Goal: Task Accomplishment & Management: Manage account settings

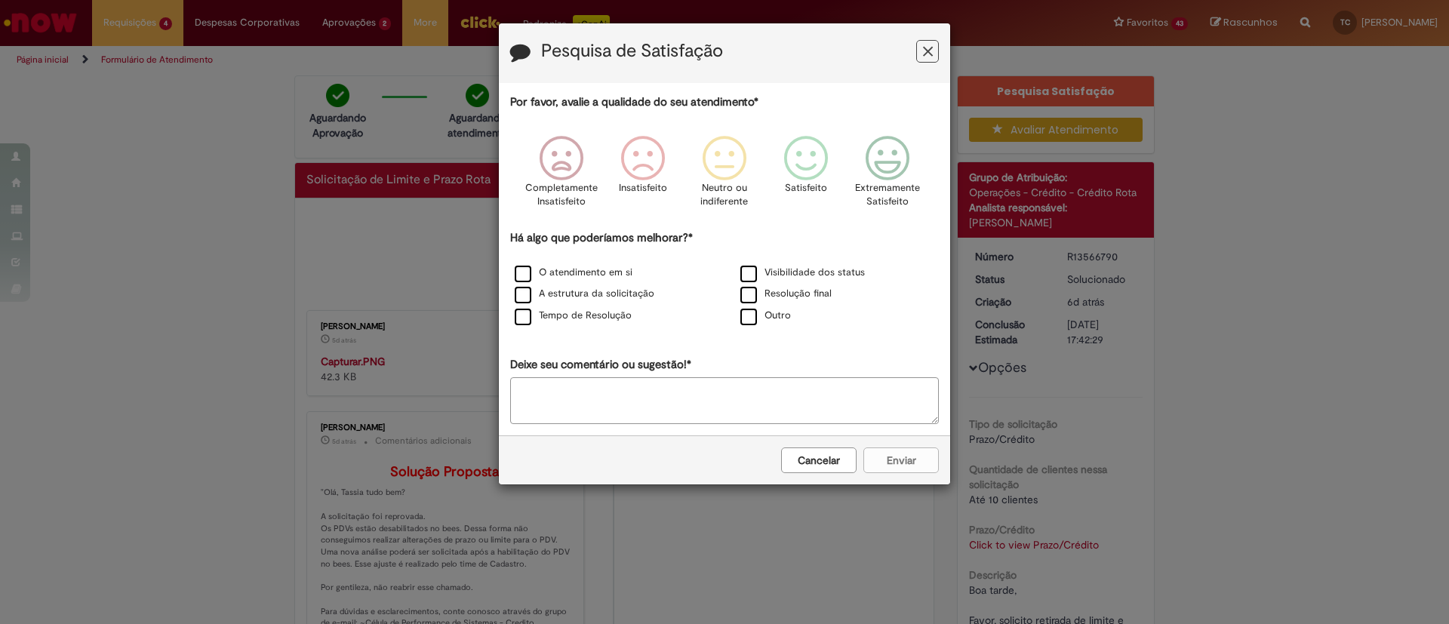
click at [924, 57] on icon "Feedback" at bounding box center [928, 52] width 10 height 16
click at [929, 57] on icon "Feedback" at bounding box center [928, 52] width 10 height 16
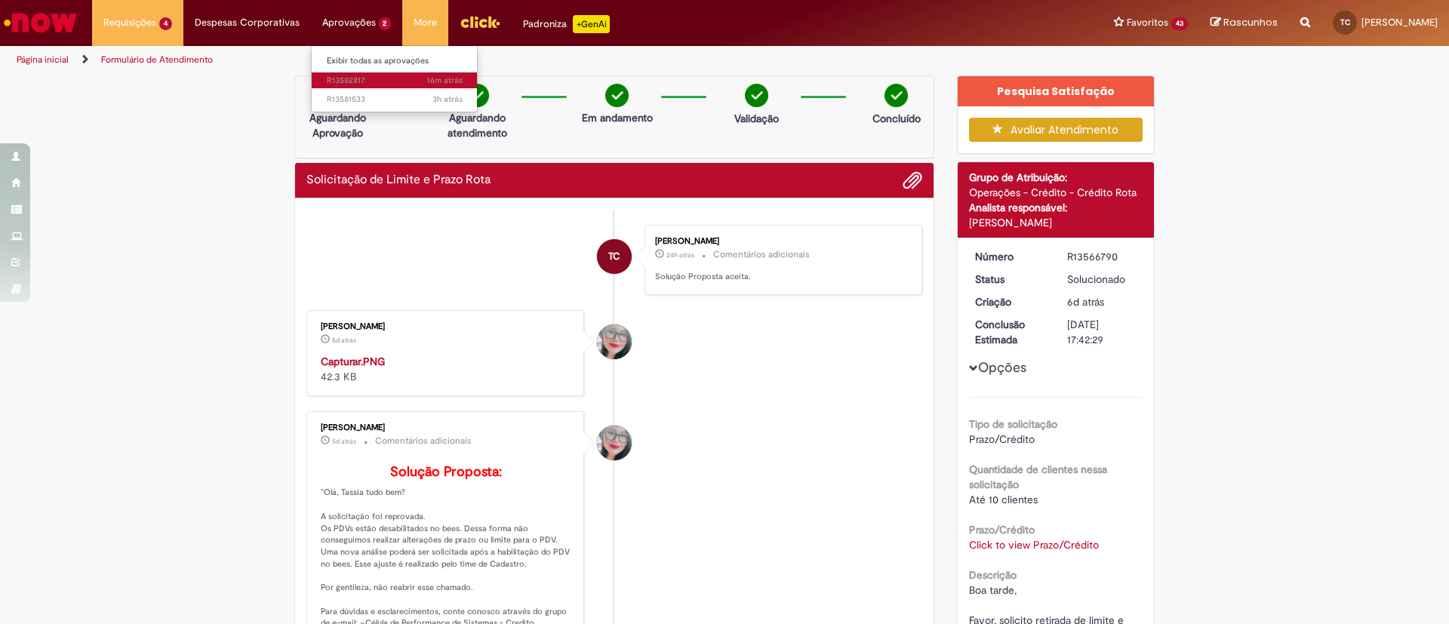
click at [357, 77] on span "16m atrás 16 minutos atrás R13582817" at bounding box center [395, 81] width 136 height 12
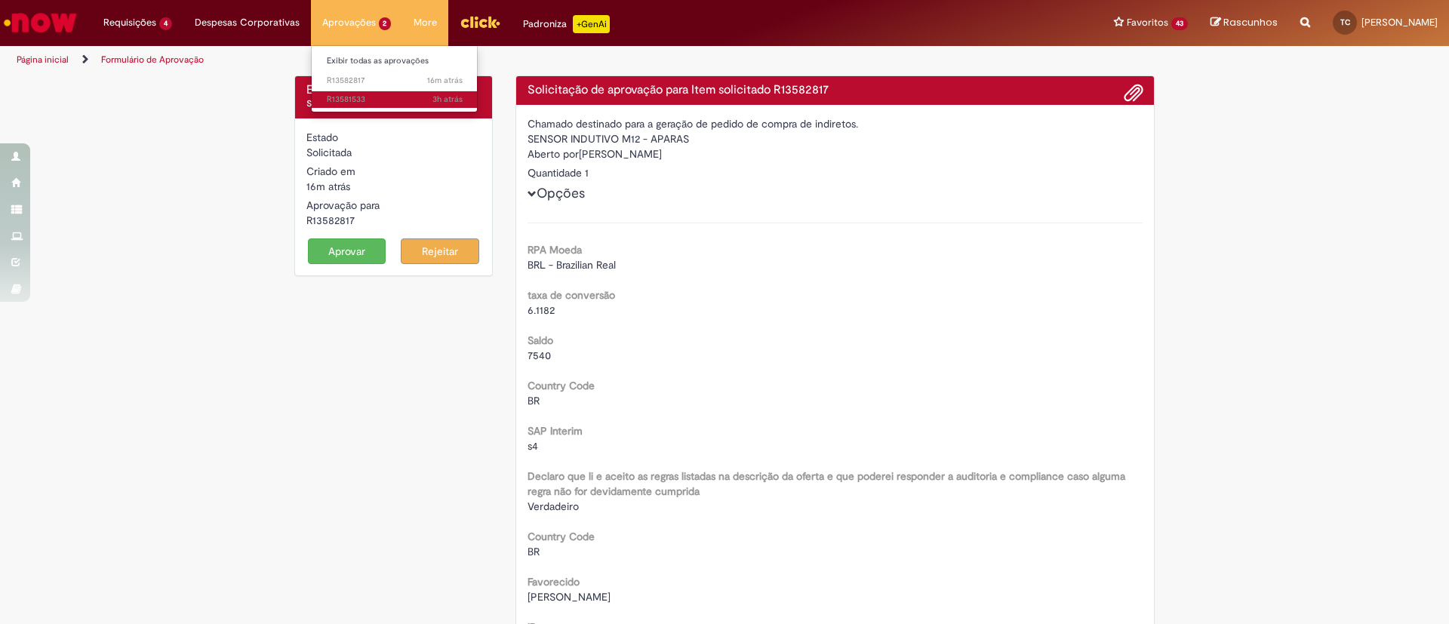
click at [378, 104] on span "3h atrás 3 horas atrás R13581533" at bounding box center [395, 100] width 136 height 12
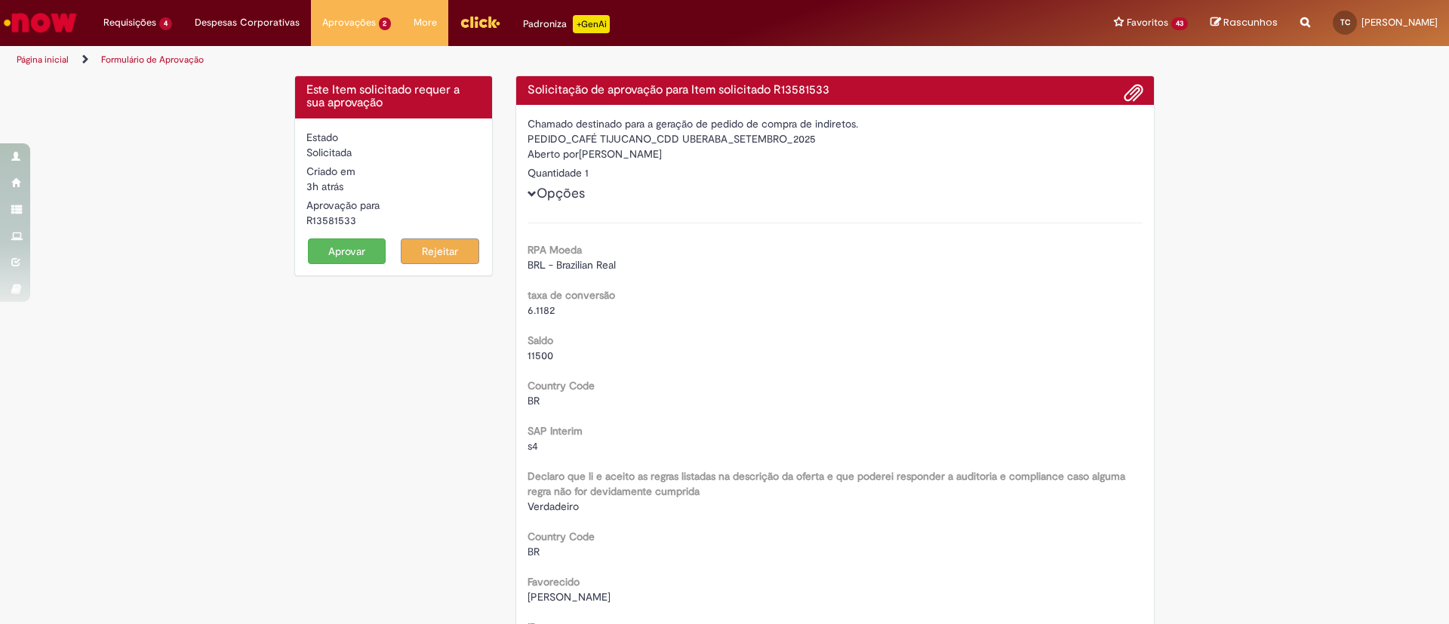
click at [347, 251] on button "Aprovar" at bounding box center [347, 251] width 78 height 26
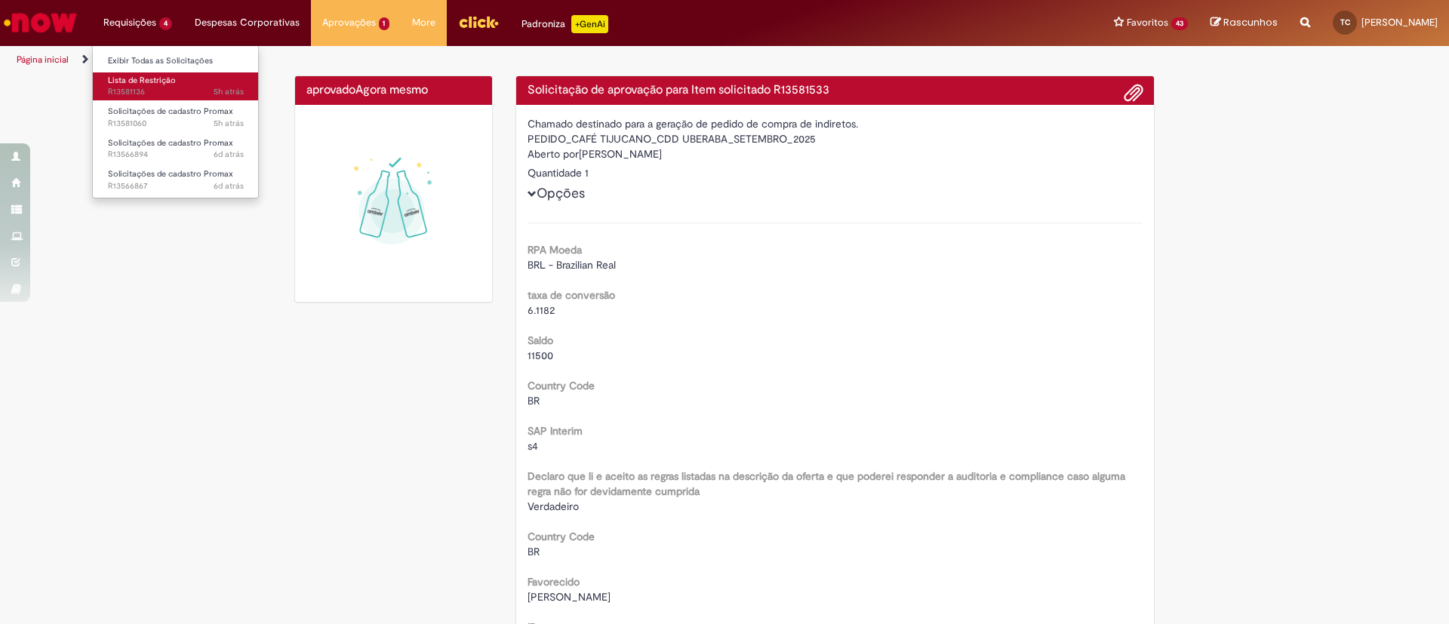
click at [162, 88] on span "5h atrás 5 horas atrás R13581136" at bounding box center [176, 92] width 136 height 12
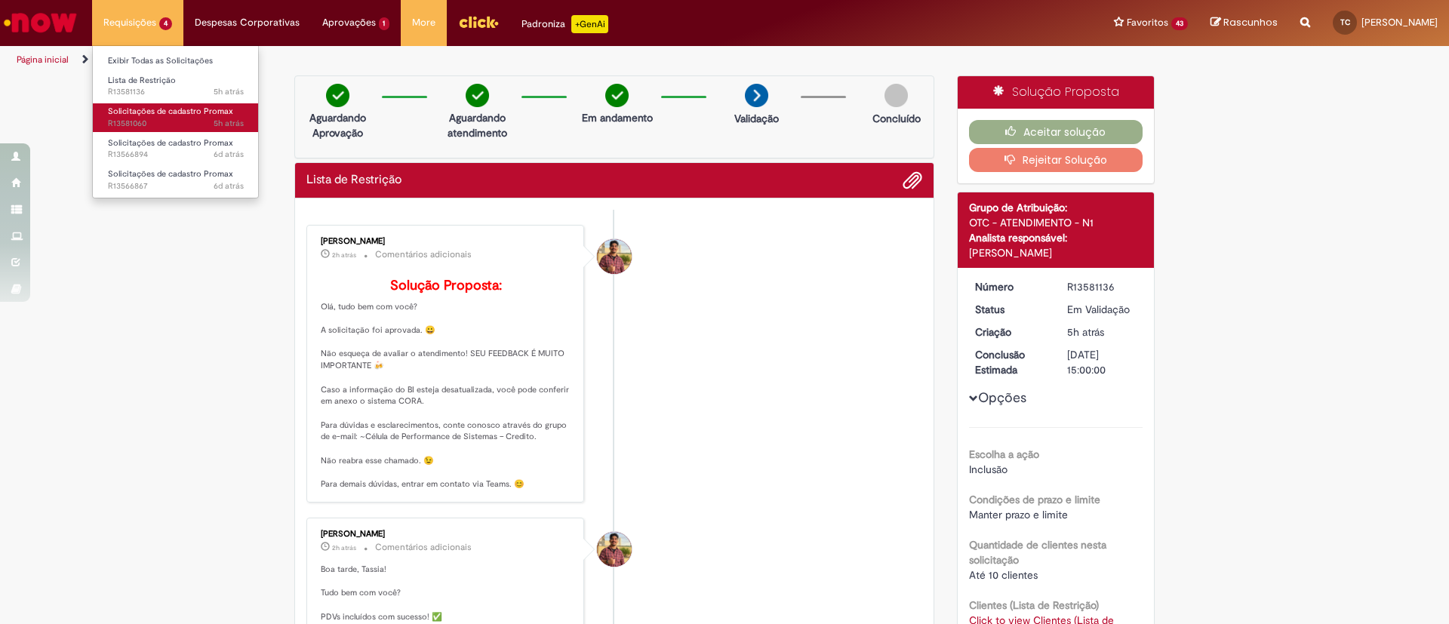
click at [173, 119] on span "5h atrás 5 horas atrás R13581060" at bounding box center [176, 124] width 136 height 12
